Goal: Task Accomplishment & Management: Use online tool/utility

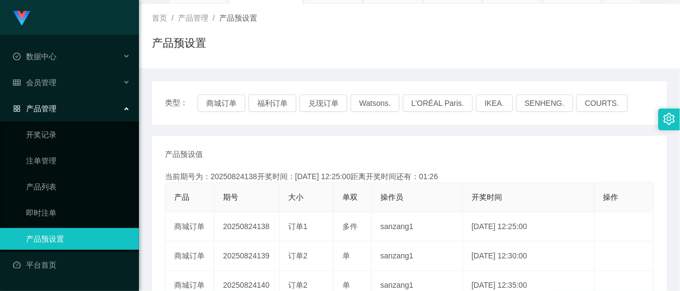
scroll to position [144, 0]
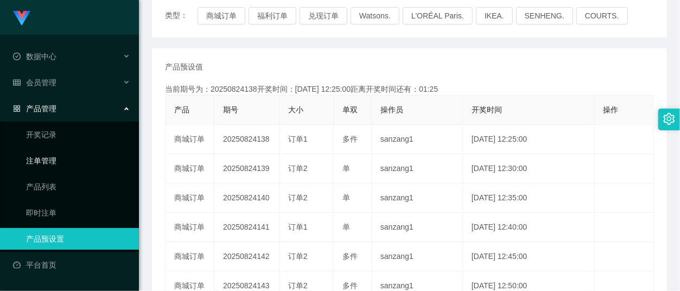
click at [46, 158] on link "注单管理" at bounding box center [78, 161] width 104 height 22
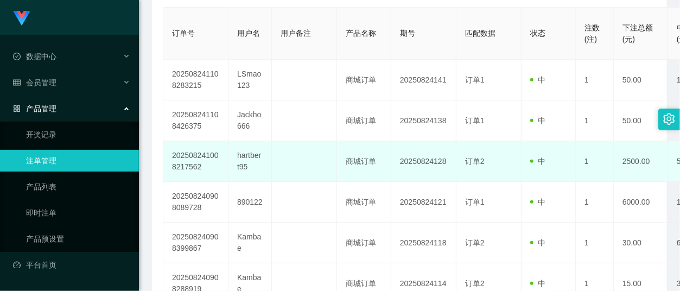
scroll to position [289, 0]
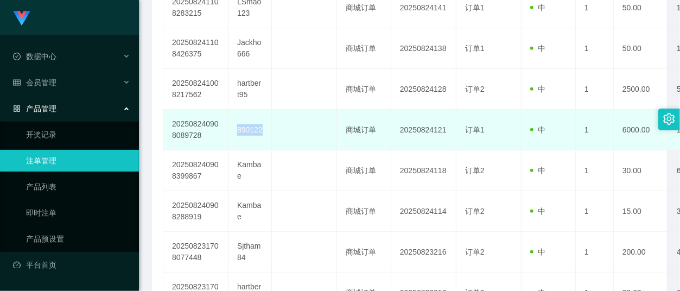
drag, startPoint x: 233, startPoint y: 129, endPoint x: 267, endPoint y: 131, distance: 33.7
click at [267, 131] on td "890122" at bounding box center [249, 130] width 43 height 41
copy td "890122"
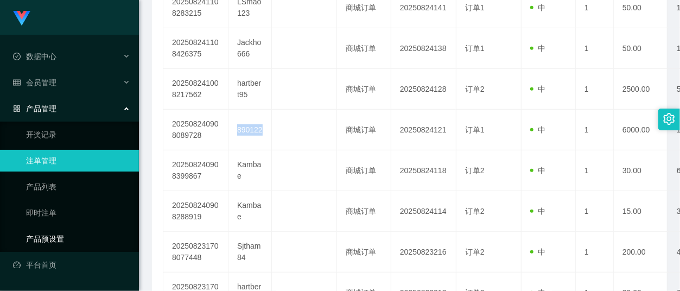
click at [53, 229] on link "产品预设置" at bounding box center [78, 239] width 104 height 22
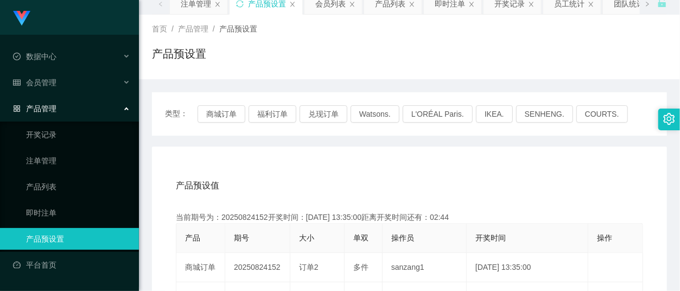
scroll to position [72, 0]
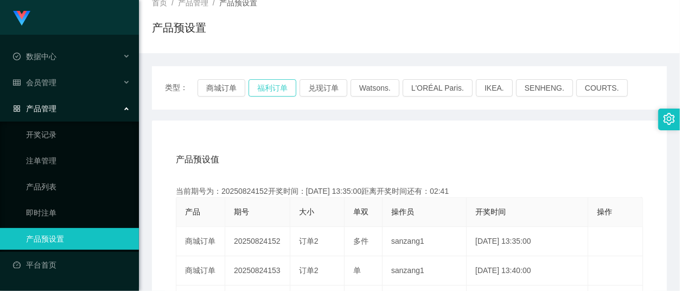
click at [256, 81] on button "福利订单" at bounding box center [273, 87] width 48 height 17
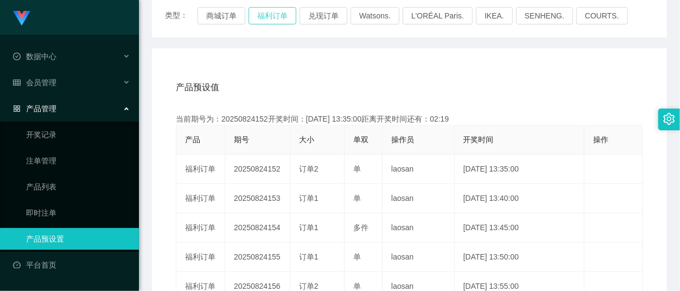
click at [265, 20] on button "福利订单" at bounding box center [273, 15] width 48 height 17
click at [53, 152] on link "注单管理" at bounding box center [78, 161] width 104 height 22
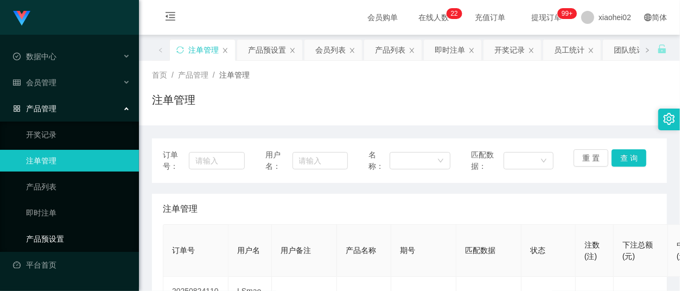
click at [55, 237] on link "产品预设置" at bounding box center [78, 239] width 104 height 22
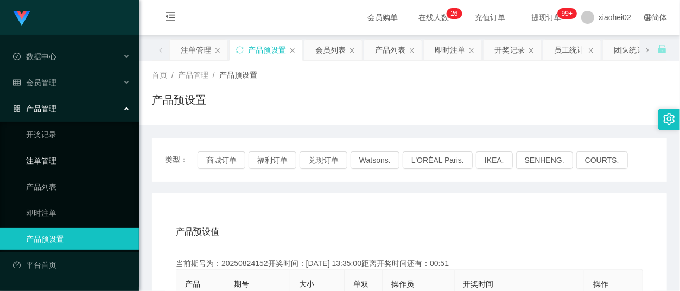
click at [60, 159] on link "注单管理" at bounding box center [78, 161] width 104 height 22
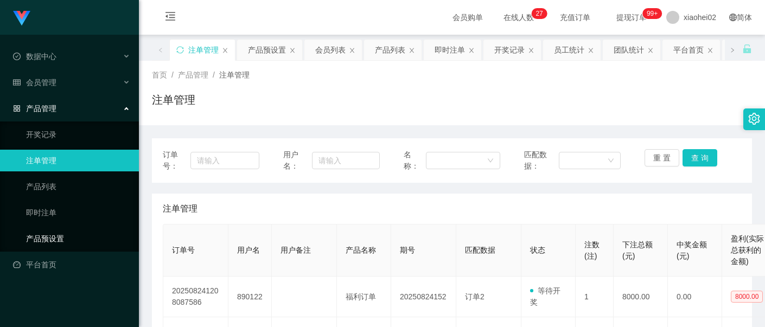
drag, startPoint x: 40, startPoint y: 226, endPoint x: 160, endPoint y: 114, distance: 164.3
click at [40, 228] on link "产品预设置" at bounding box center [78, 239] width 104 height 22
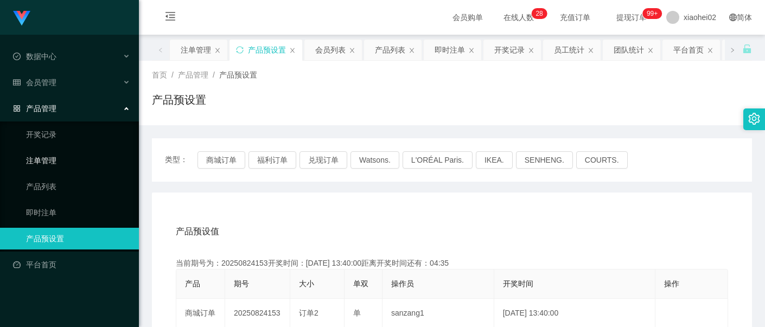
drag, startPoint x: 46, startPoint y: 158, endPoint x: 62, endPoint y: 68, distance: 91.5
click at [46, 158] on link "注单管理" at bounding box center [78, 161] width 104 height 22
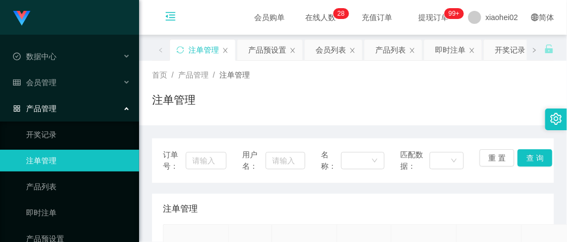
click at [173, 11] on icon "图标: menu-fold" at bounding box center [170, 16] width 11 height 11
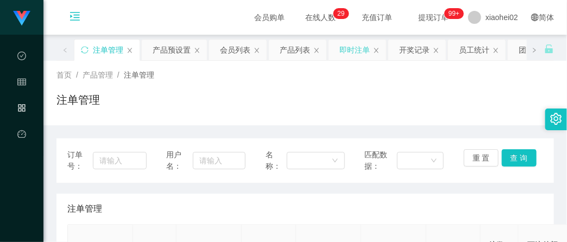
drag, startPoint x: 314, startPoint y: 52, endPoint x: 306, endPoint y: 54, distance: 8.1
click at [314, 52] on icon "图标: close" at bounding box center [316, 50] width 7 height 7
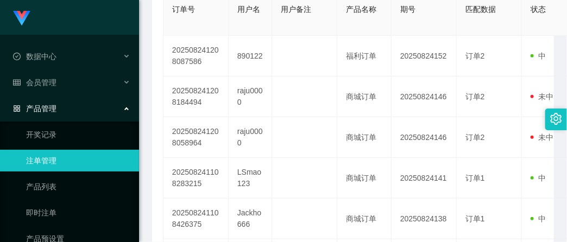
scroll to position [181, 0]
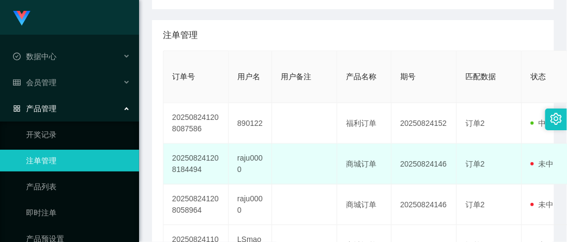
scroll to position [181, 0]
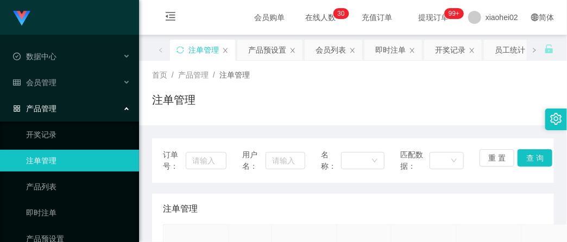
scroll to position [120, 0]
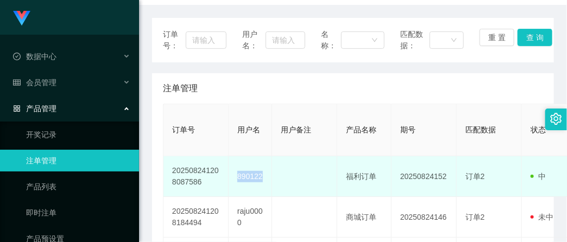
drag, startPoint x: 237, startPoint y: 179, endPoint x: 266, endPoint y: 183, distance: 29.6
click at [266, 183] on td "890122" at bounding box center [249, 176] width 43 height 41
copy td "890122"
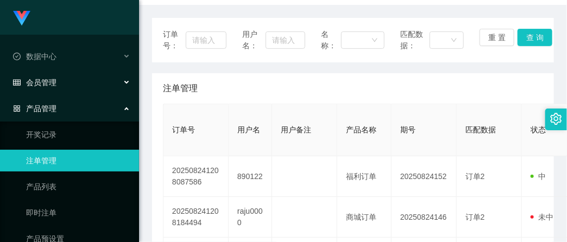
click at [50, 78] on span "会员管理" at bounding box center [34, 82] width 43 height 9
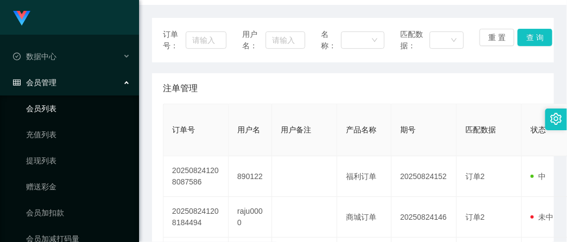
click at [53, 104] on link "会员列表" at bounding box center [78, 109] width 104 height 22
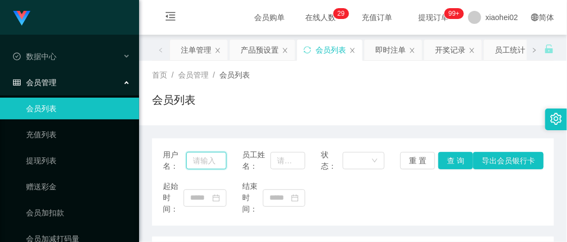
click at [209, 158] on input "text" at bounding box center [206, 160] width 40 height 17
paste input "890122"
type input "890122"
click at [451, 158] on button "查 询" at bounding box center [455, 160] width 35 height 17
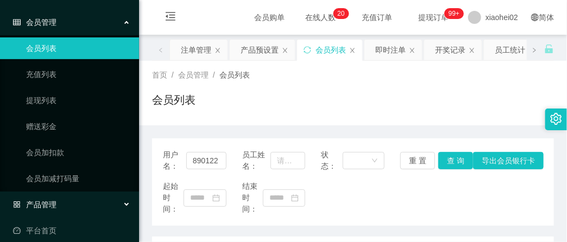
click at [79, 205] on div "产品管理" at bounding box center [69, 205] width 139 height 22
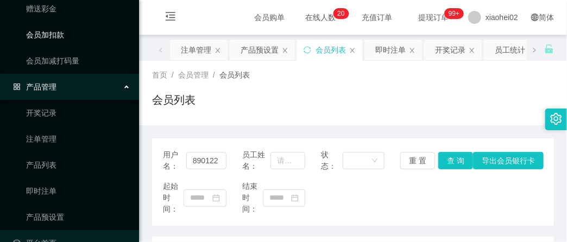
scroll to position [200, 0]
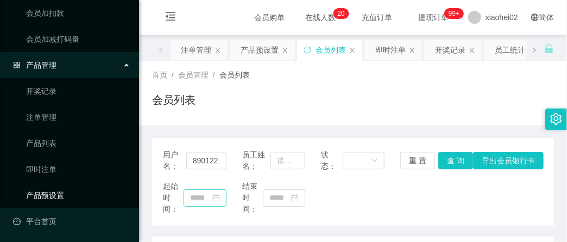
click at [59, 194] on link "产品预设置" at bounding box center [78, 196] width 104 height 22
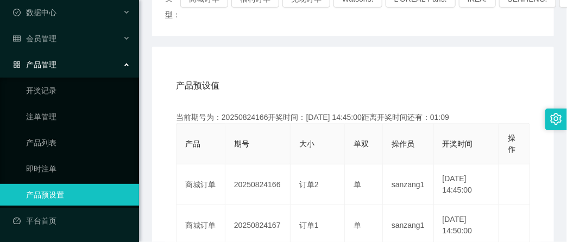
scroll to position [181, 0]
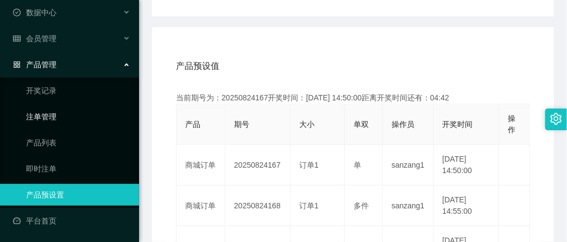
click at [56, 117] on link "注单管理" at bounding box center [78, 117] width 104 height 22
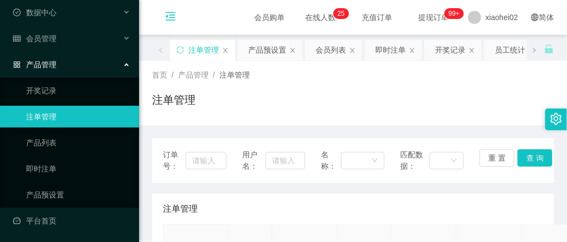
click at [158, 14] on icon "图标: menu-fold" at bounding box center [170, 18] width 37 height 35
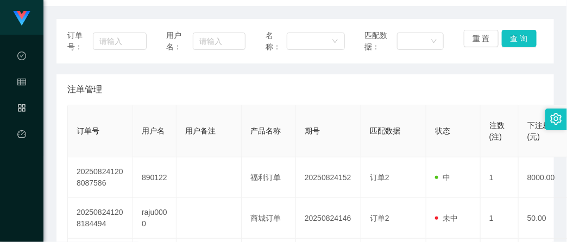
scroll to position [120, 0]
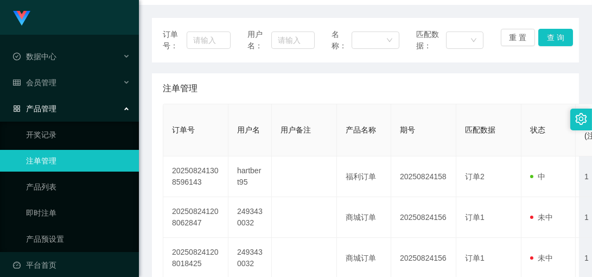
scroll to position [181, 0]
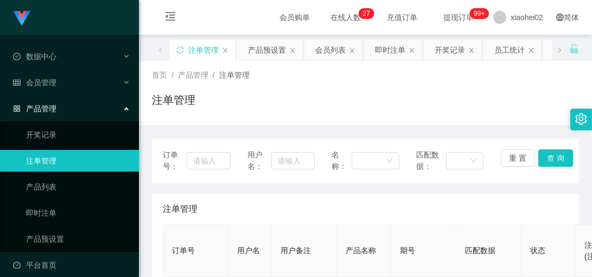
scroll to position [120, 0]
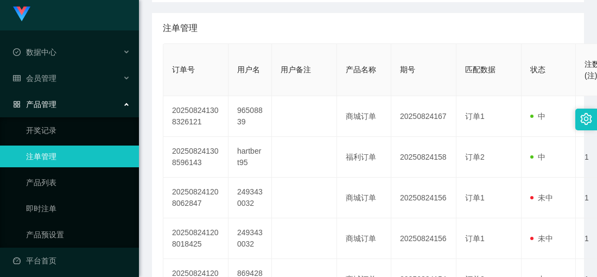
scroll to position [9, 0]
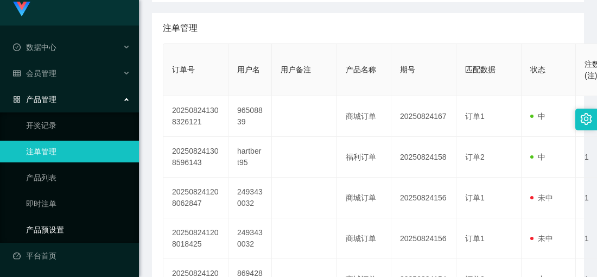
click at [55, 223] on link "产品预设置" at bounding box center [78, 230] width 104 height 22
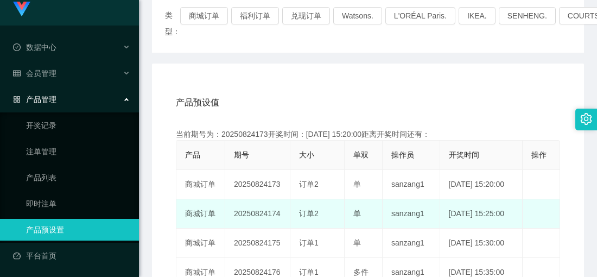
scroll to position [181, 0]
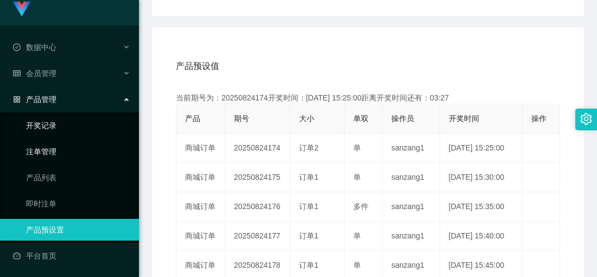
drag, startPoint x: 43, startPoint y: 147, endPoint x: 80, endPoint y: 123, distance: 44.0
click at [43, 147] on link "注单管理" at bounding box center [78, 152] width 104 height 22
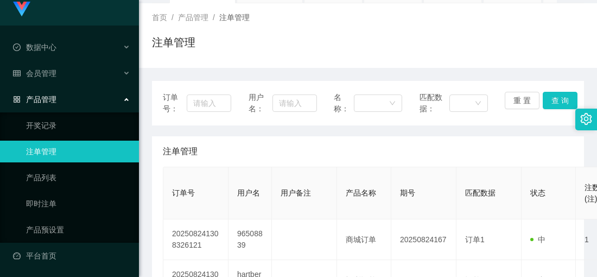
scroll to position [120, 0]
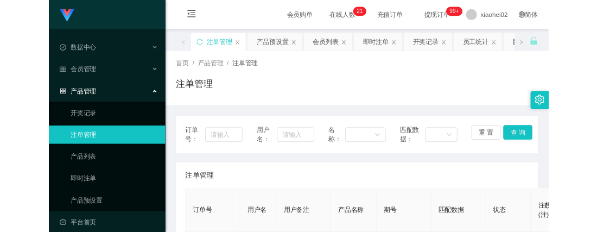
scroll to position [120, 0]
